Goal: Transaction & Acquisition: Purchase product/service

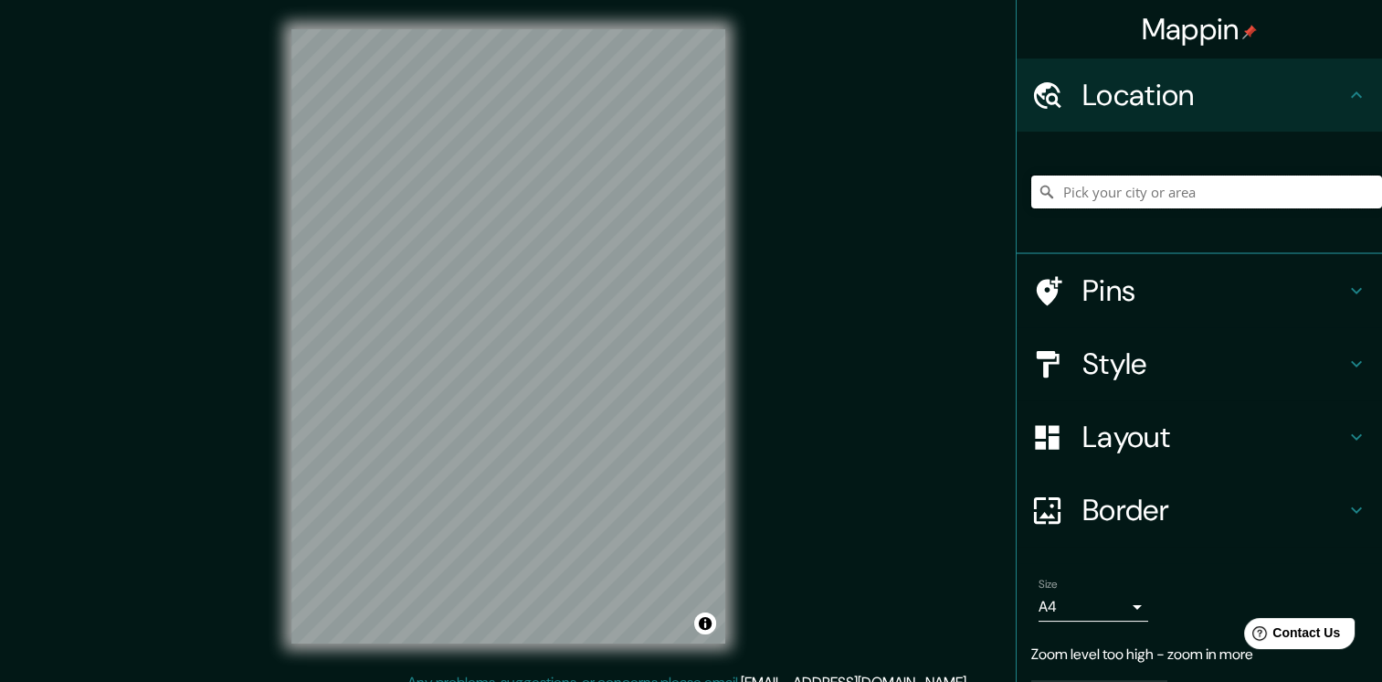
click at [1075, 194] on input "Pick your city or area" at bounding box center [1206, 191] width 351 height 33
paste input "C. [STREET_ADDRESS]"
click at [1253, 200] on input "[STREET_ADDRESS]" at bounding box center [1206, 191] width 351 height 33
type input "[STREET_ADDRESS]"
click at [926, 188] on div "Mappin Location [STREET_ADDRESS] [GEOGRAPHIC_DATA] [GEOGRAPHIC_DATA], [GEOGRAPH…" at bounding box center [691, 350] width 1382 height 701
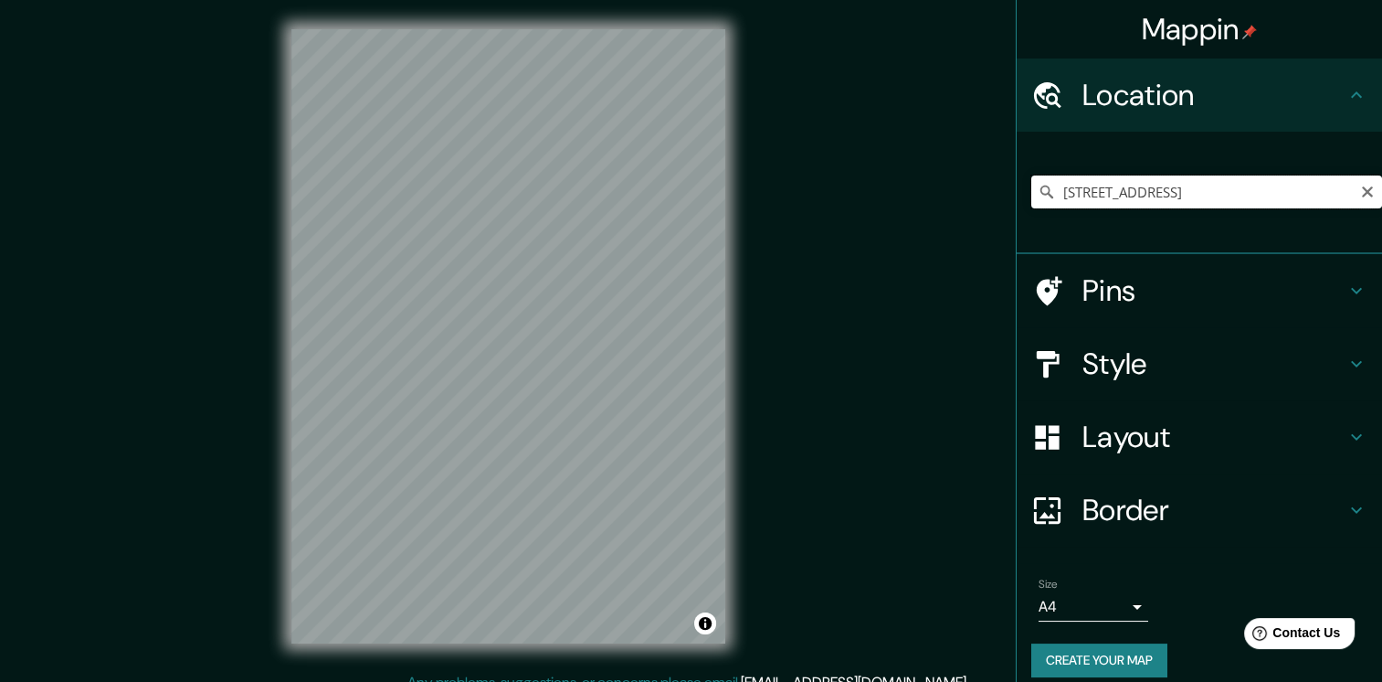
click at [1293, 198] on input "[STREET_ADDRESS]" at bounding box center [1206, 191] width 351 height 33
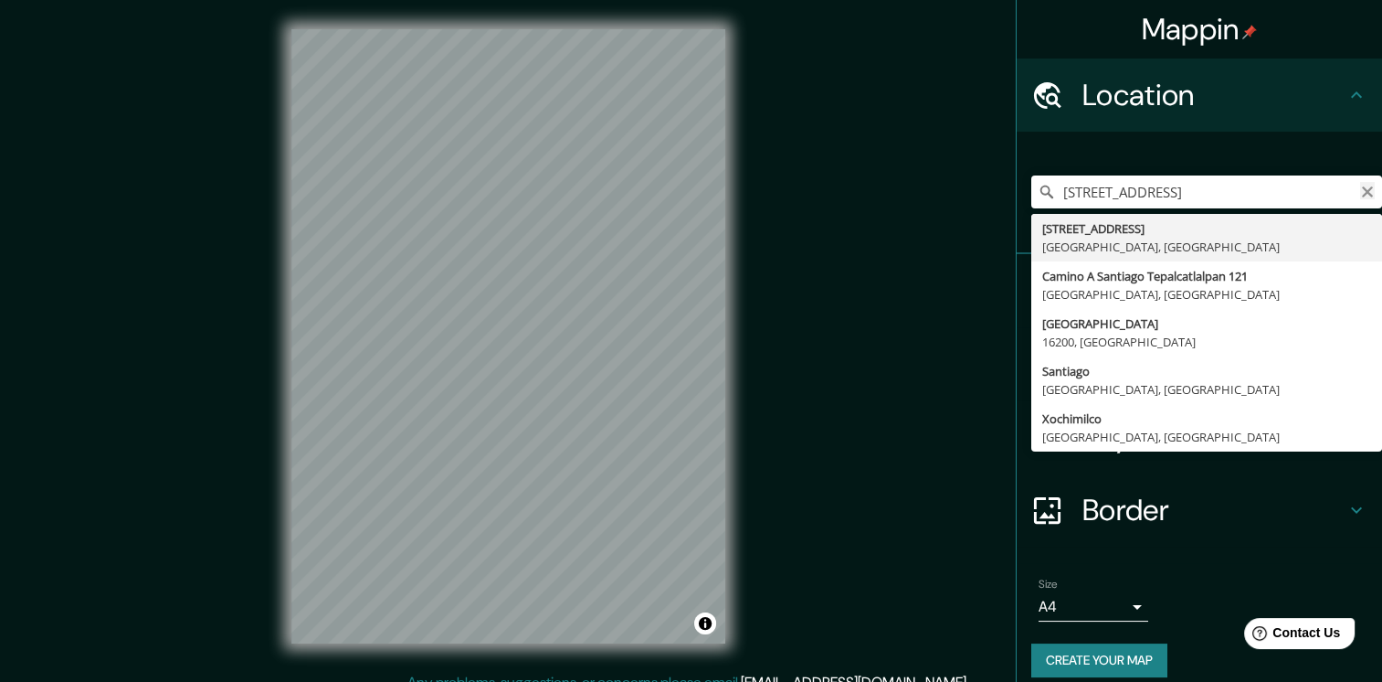
click at [1360, 186] on icon "Clear" at bounding box center [1367, 192] width 15 height 15
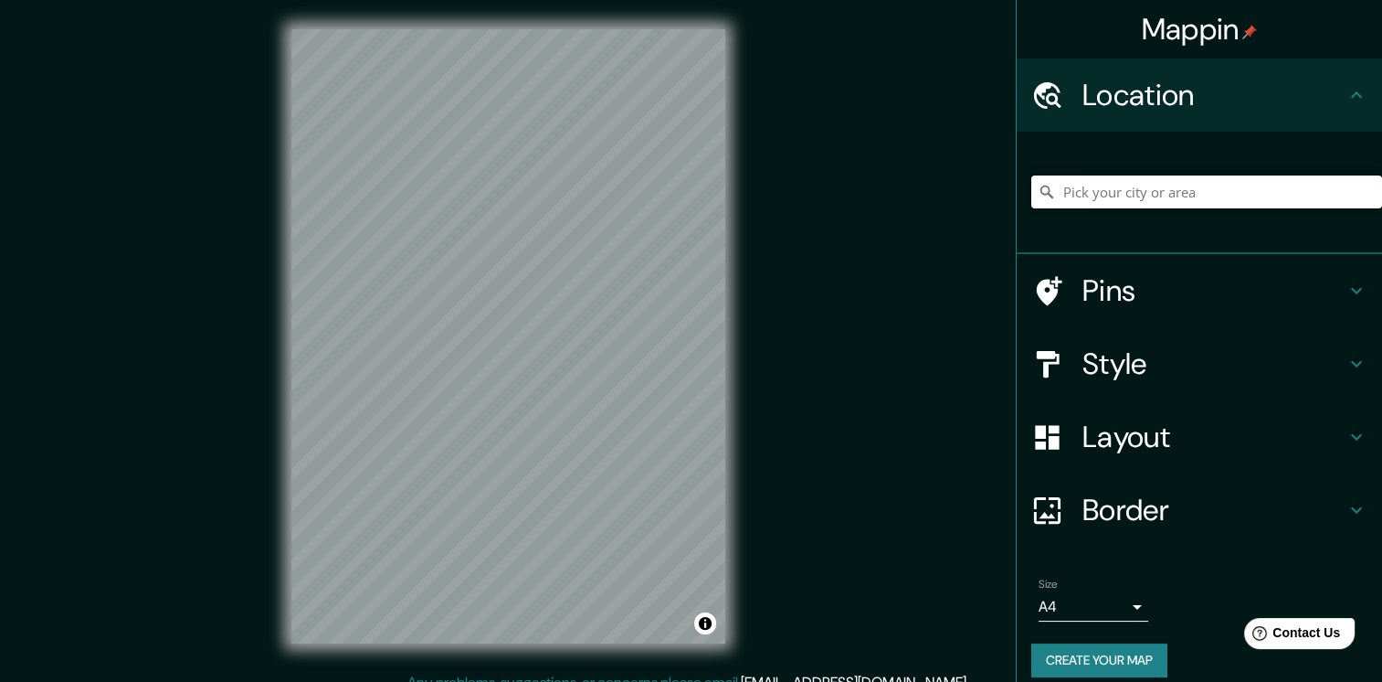
click at [1275, 187] on input "Pick your city or area" at bounding box center [1206, 191] width 351 height 33
paste input "C. [STREET_ADDRESS]"
type input "[STREET_ADDRESS]"
click at [1083, 301] on h4 "Pins" at bounding box center [1214, 290] width 263 height 37
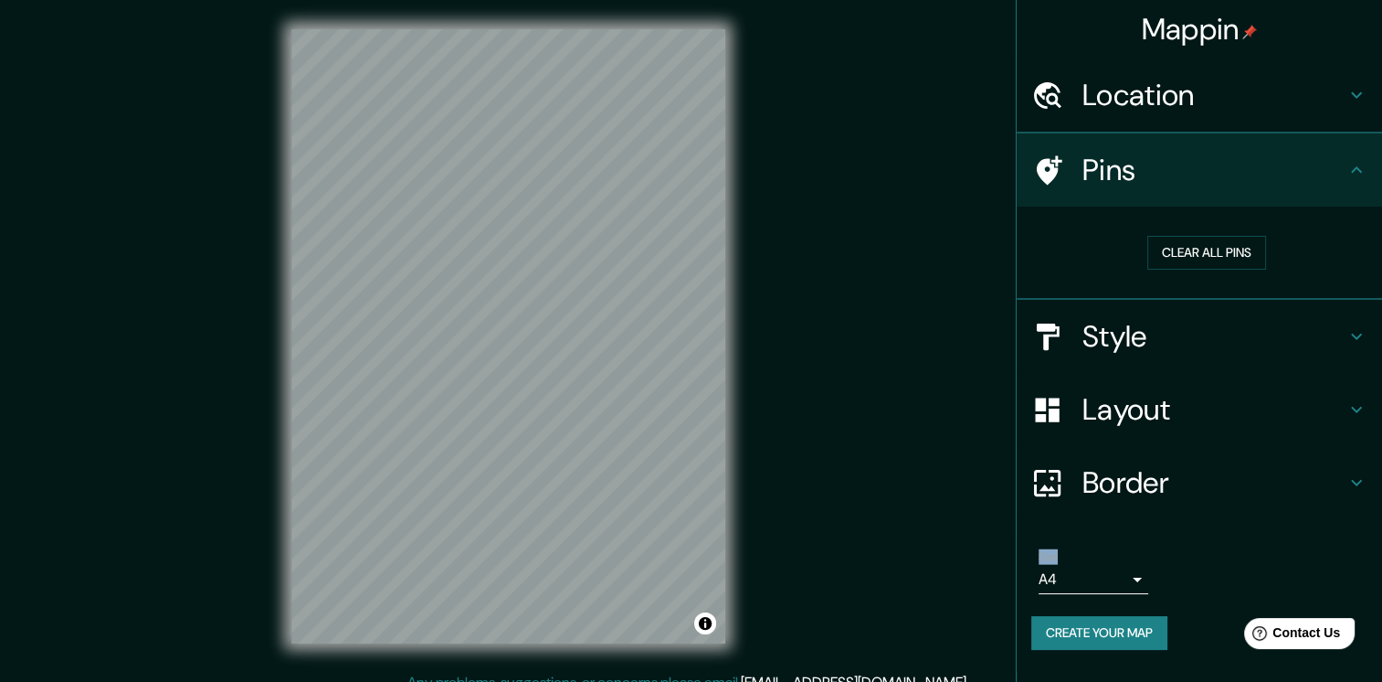
click at [1082, 300] on ul "Location [STREET_ADDRESS], México Pins Clear all pins Style Layout Border Choos…" at bounding box center [1199, 364] width 365 height 613
click at [926, 400] on div "Mappin Location [STREET_ADDRESS] Pins Clear all pins Style Layout Border Choose…" at bounding box center [691, 350] width 1382 height 701
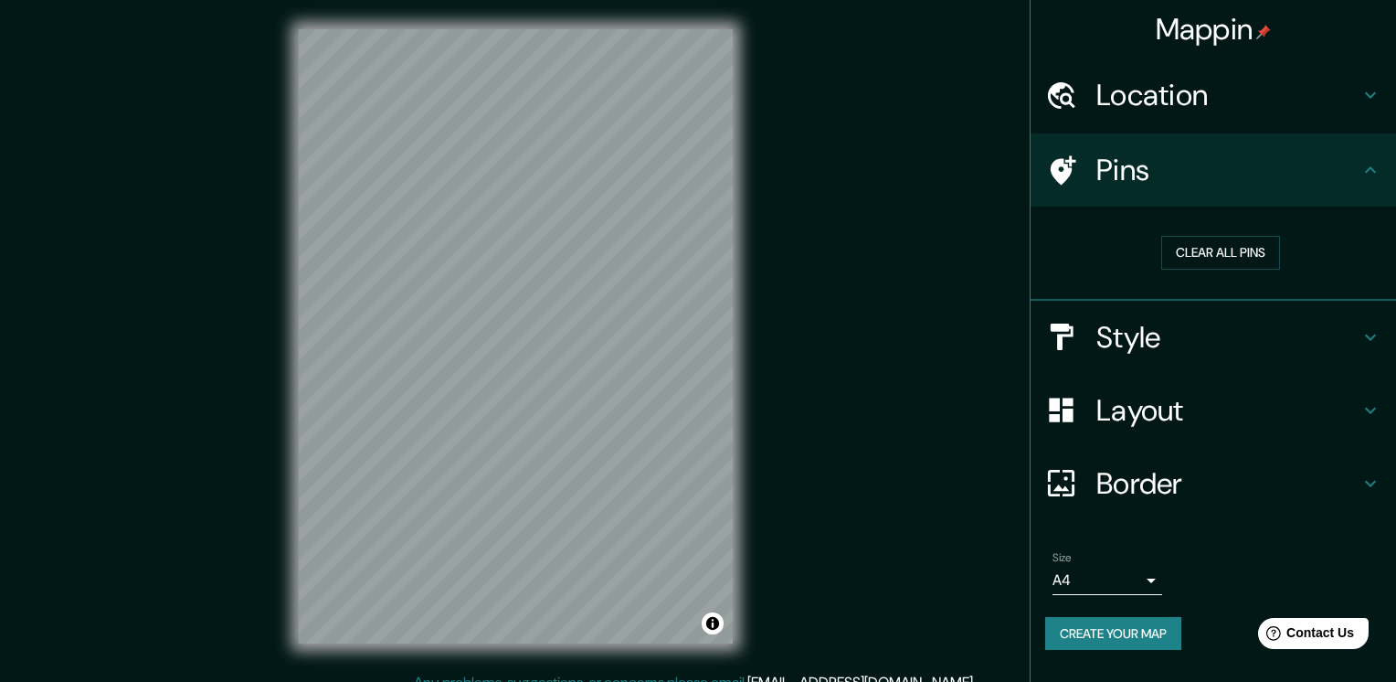
click at [1129, 576] on body "Mappin Location [STREET_ADDRESS] Pins Clear all pins Style Layout Border Choose…" at bounding box center [698, 341] width 1396 height 682
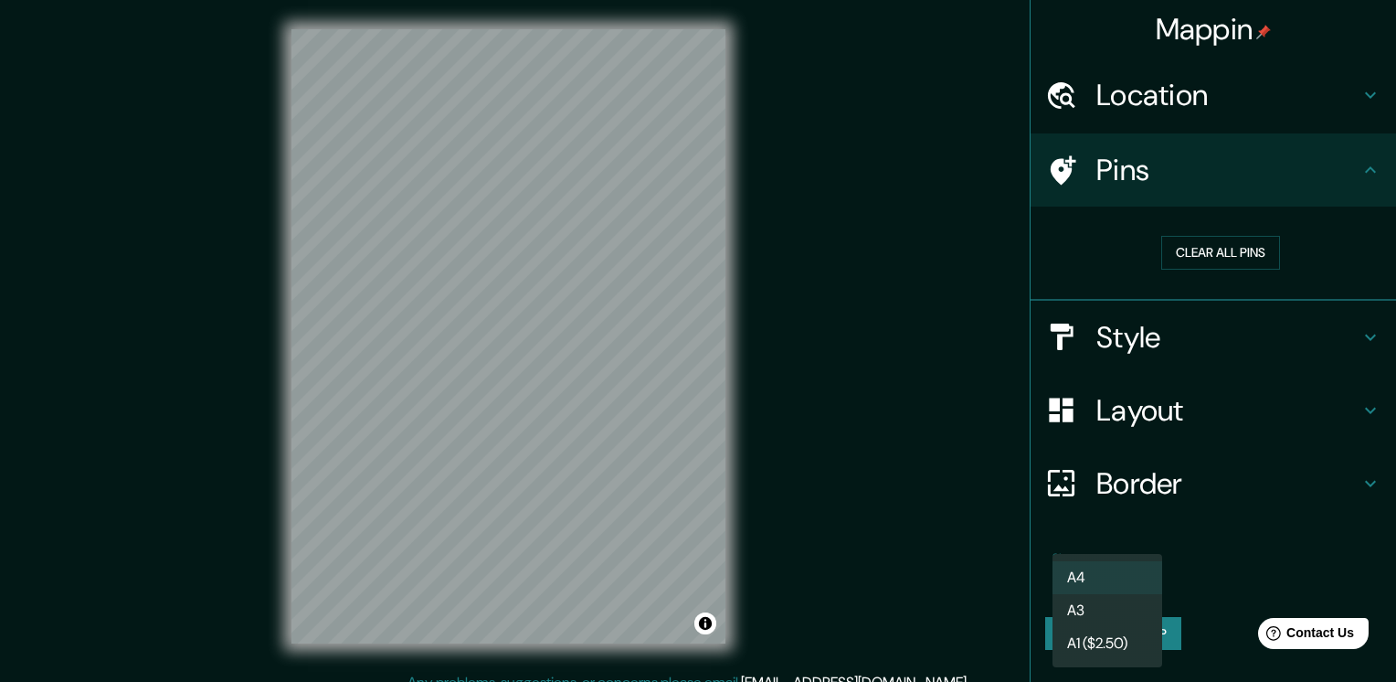
click at [853, 576] on div at bounding box center [698, 341] width 1396 height 682
